Goal: Task Accomplishment & Management: Manage account settings

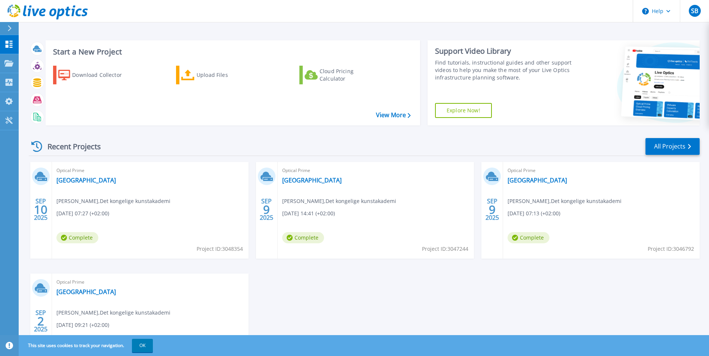
scroll to position [37, 0]
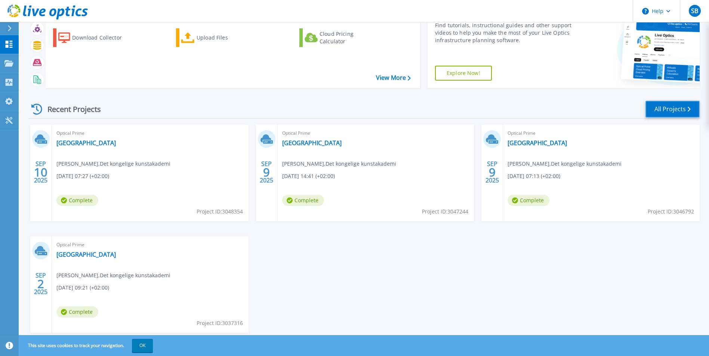
click at [671, 109] on link "All Projects" at bounding box center [672, 109] width 54 height 17
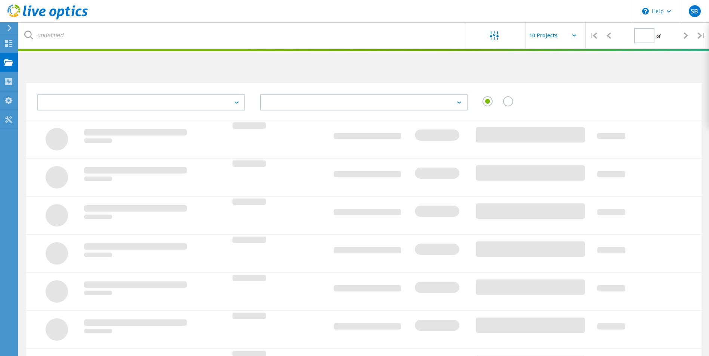
type input "1"
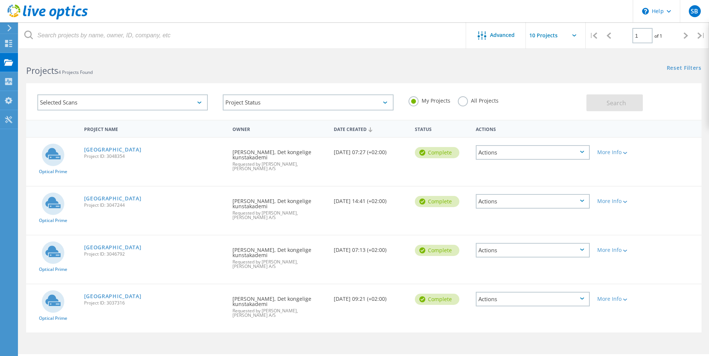
click at [583, 200] on icon at bounding box center [582, 201] width 4 height 2
click at [555, 218] on div "Delete" at bounding box center [532, 219] width 112 height 12
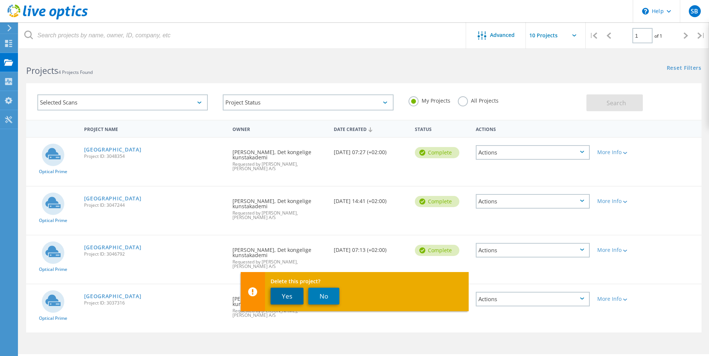
click at [281, 294] on button "Yes" at bounding box center [287, 296] width 33 height 17
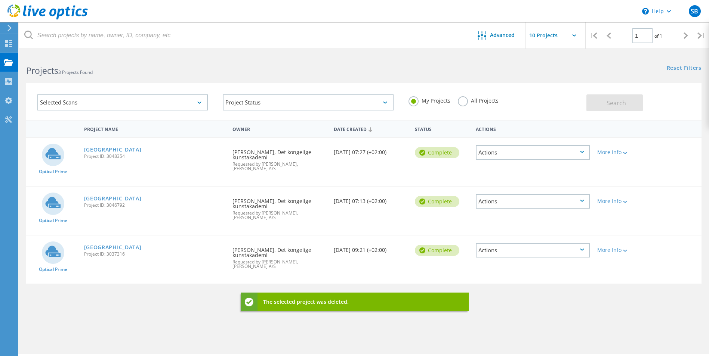
click at [581, 200] on icon at bounding box center [582, 201] width 4 height 2
click at [540, 216] on div "Delete" at bounding box center [532, 219] width 112 height 12
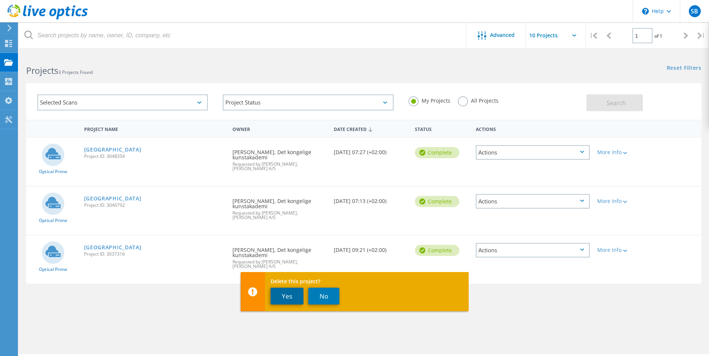
click at [285, 296] on button "Yes" at bounding box center [287, 296] width 33 height 17
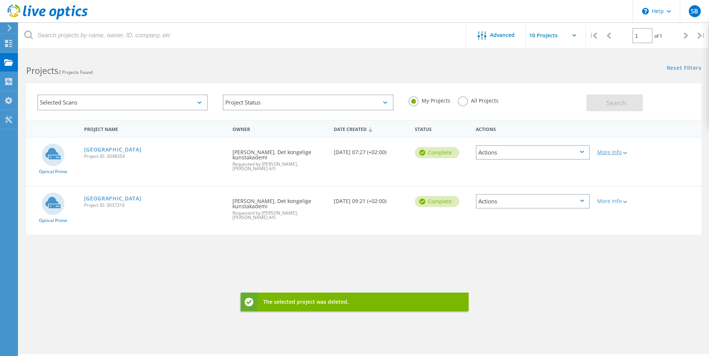
click at [609, 154] on div "More Info" at bounding box center [620, 152] width 47 height 5
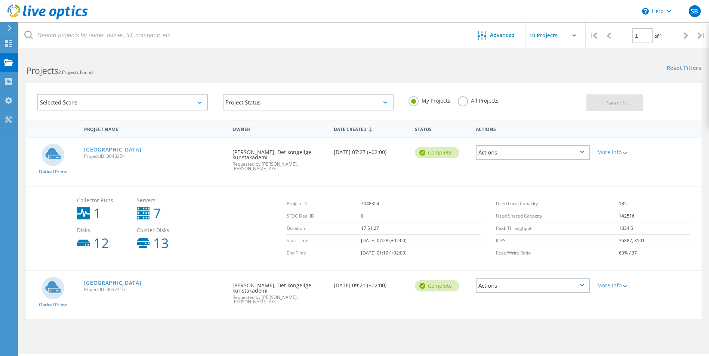
click at [176, 152] on div "Det Kongelige Akademi Project ID: 3048354" at bounding box center [154, 152] width 149 height 28
click at [581, 152] on icon at bounding box center [582, 152] width 4 height 2
click at [514, 158] on div "Share" at bounding box center [532, 159] width 112 height 12
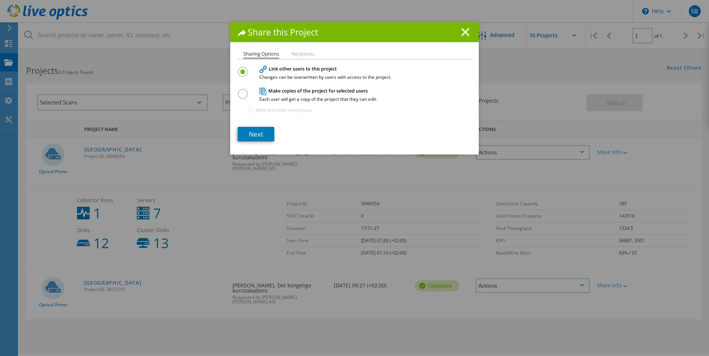
click at [299, 56] on li "Recipients" at bounding box center [302, 55] width 23 height 6
click at [241, 91] on label at bounding box center [244, 90] width 13 height 2
click at [0, 0] on input "radio" at bounding box center [0, 0] width 0 height 0
click at [253, 134] on link "Next" at bounding box center [256, 134] width 37 height 15
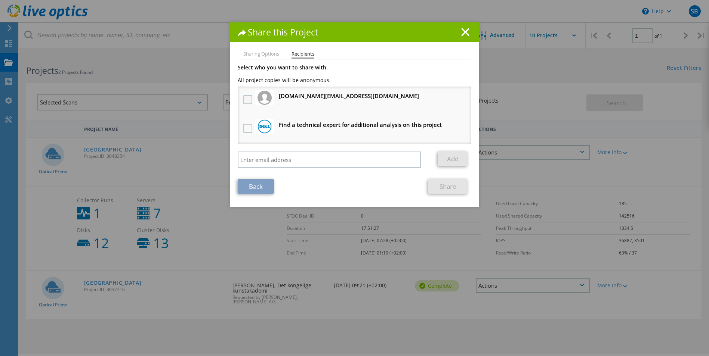
click at [246, 99] on label at bounding box center [248, 99] width 11 height 9
click at [0, 0] on input "checkbox" at bounding box center [0, 0] width 0 height 0
click at [446, 185] on link "Share" at bounding box center [447, 186] width 39 height 15
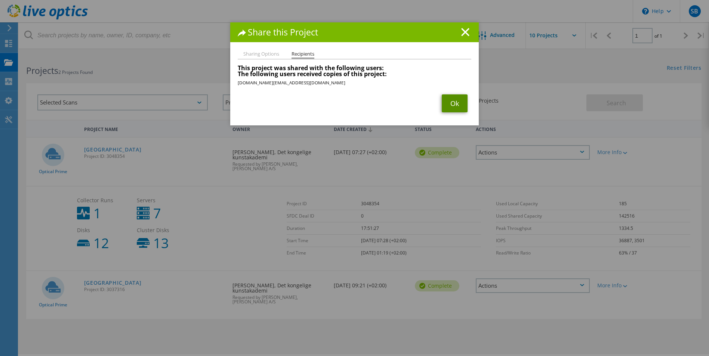
click at [453, 103] on link "Ok" at bounding box center [455, 104] width 26 height 18
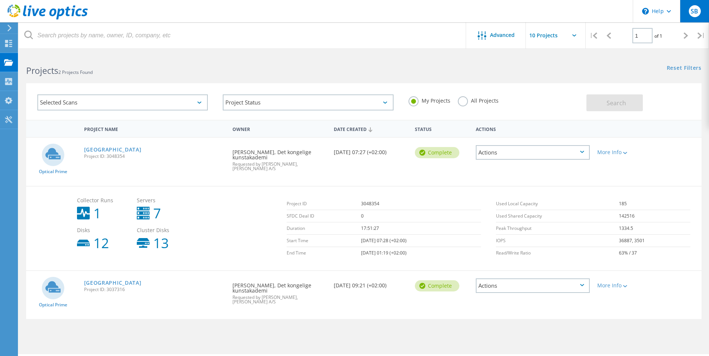
click at [697, 9] on span "SB" at bounding box center [694, 11] width 7 height 6
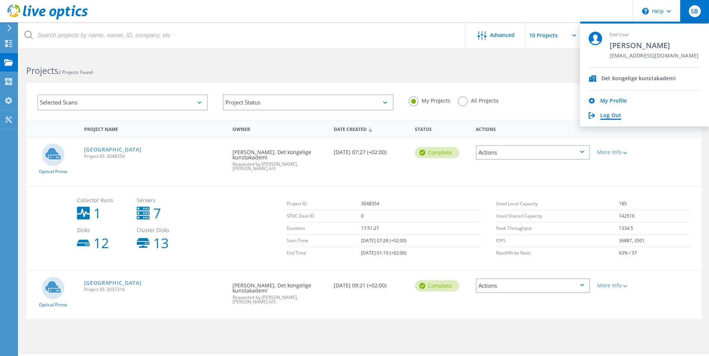
click at [612, 115] on link "Log Out" at bounding box center [610, 115] width 21 height 7
